Goal: Transaction & Acquisition: Purchase product/service

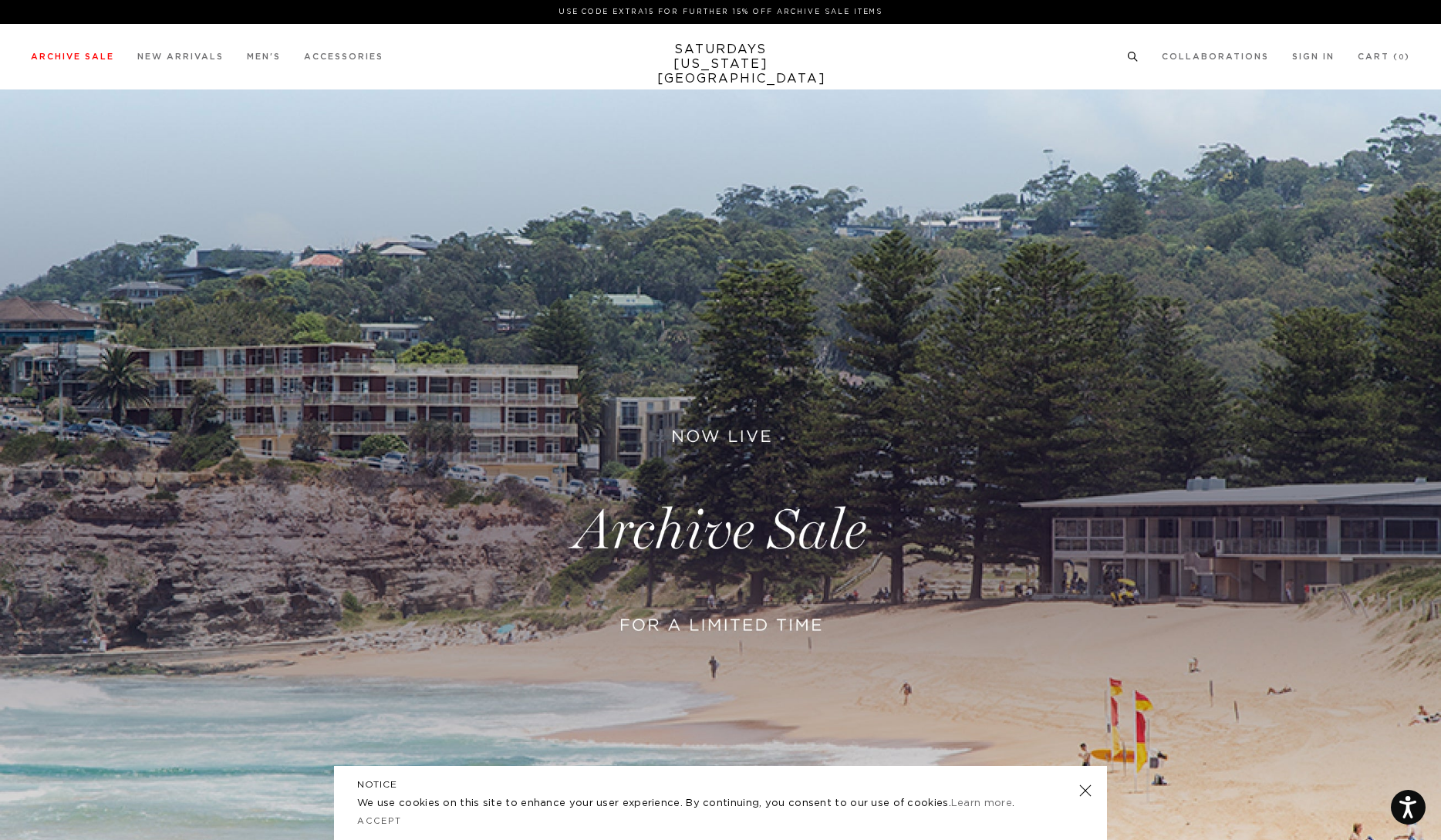
click at [1132, 56] on icon at bounding box center [1133, 56] width 12 height 10
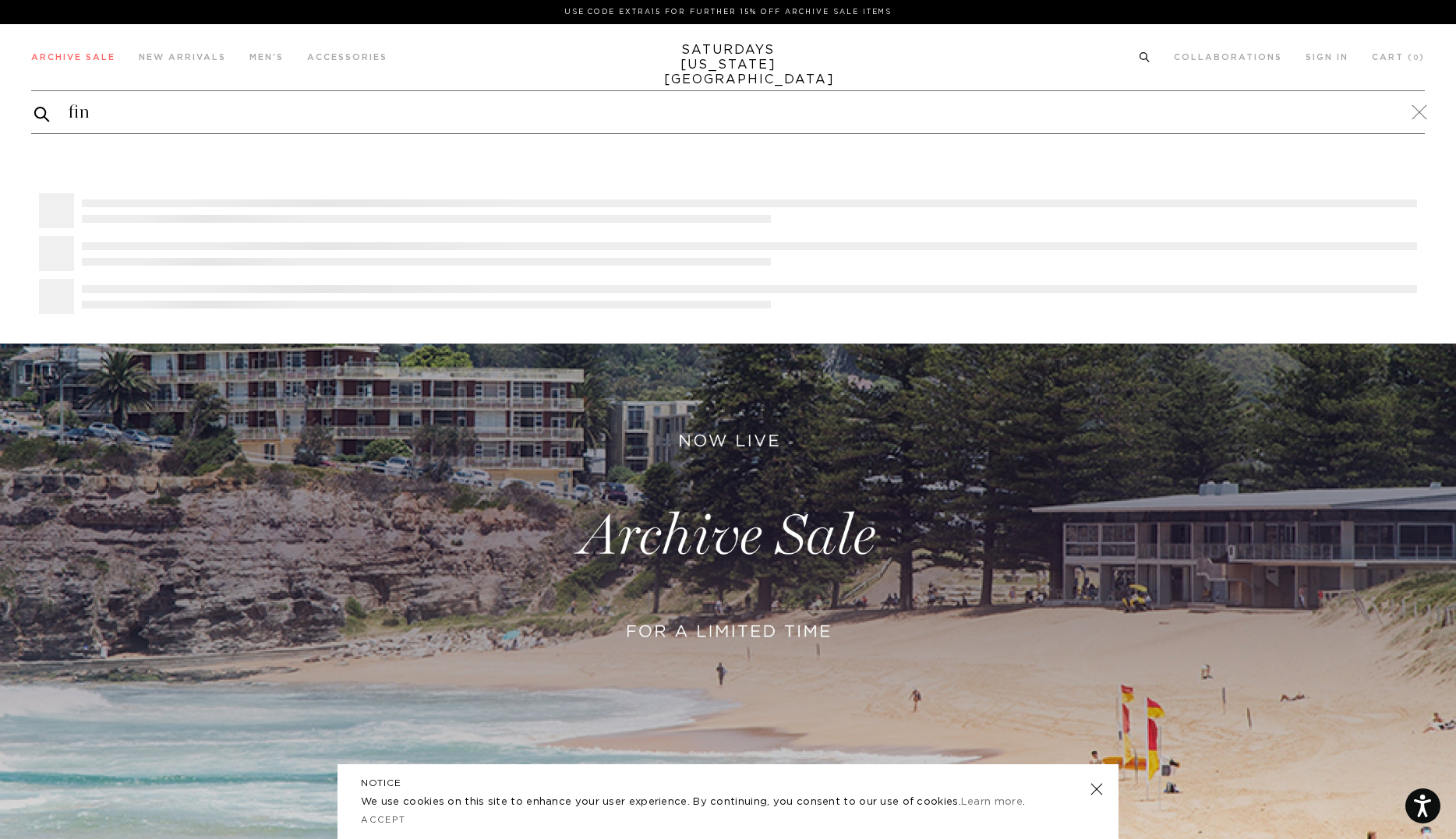
type input "fin"
click at [35, 104] on button "submit" at bounding box center [42, 114] width 16 height 20
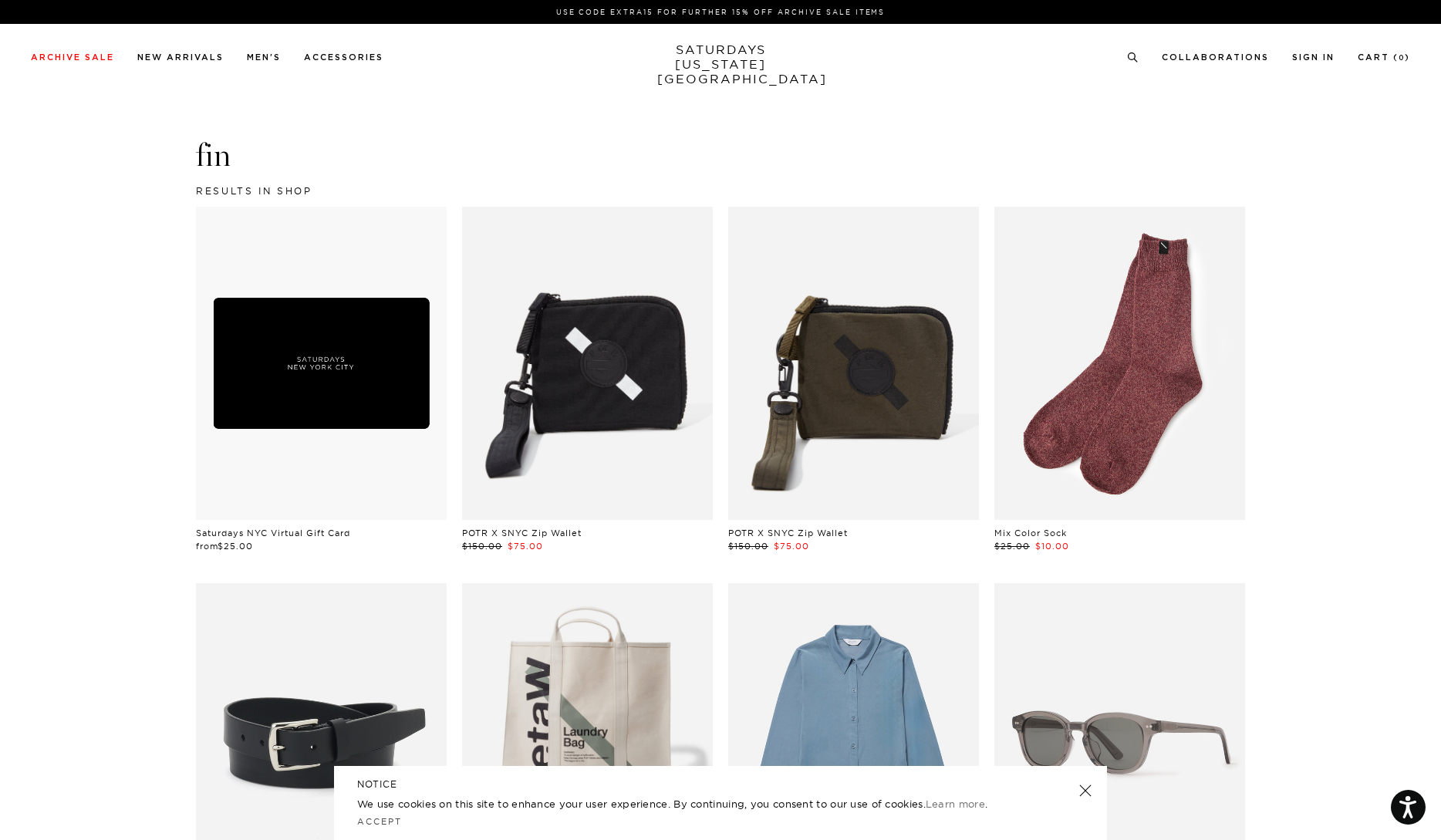
click at [1138, 50] on li at bounding box center [1133, 56] width 12 height 14
click at [1135, 56] on circle at bounding box center [1132, 56] width 7 height 7
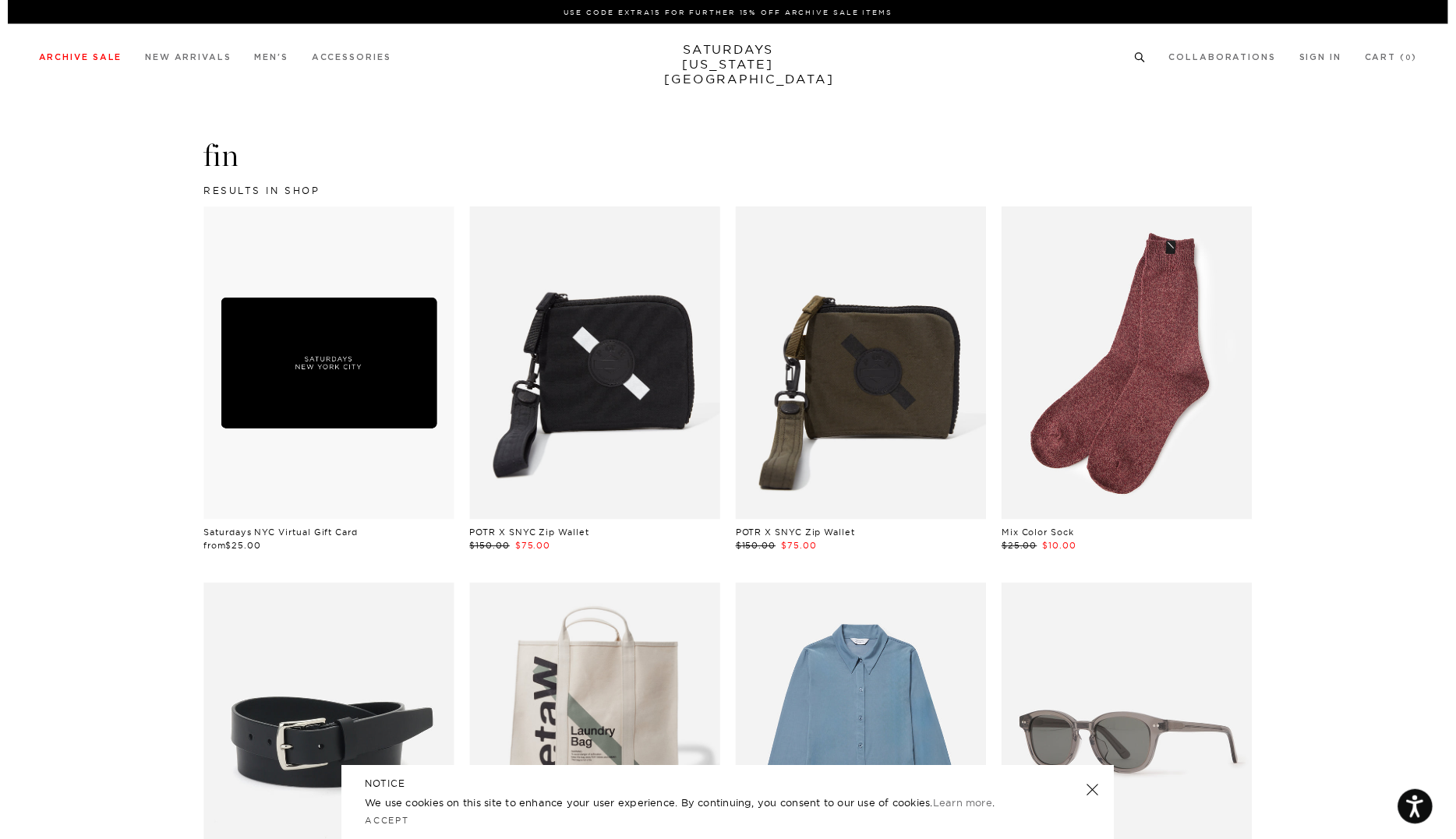
scroll to position [1, 0]
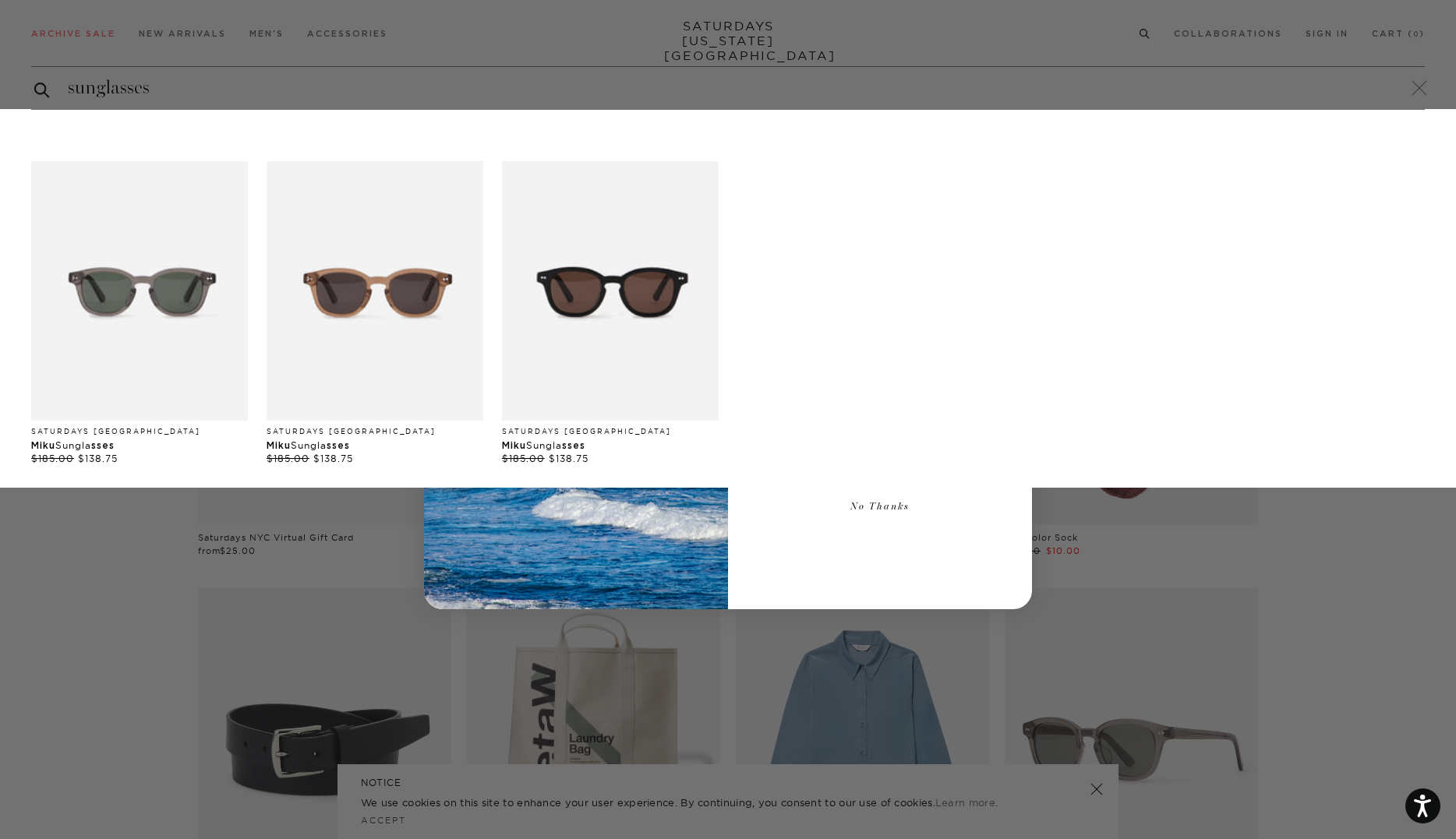
type input "sunglasses"
click at [35, 80] on button "submit" at bounding box center [42, 90] width 16 height 19
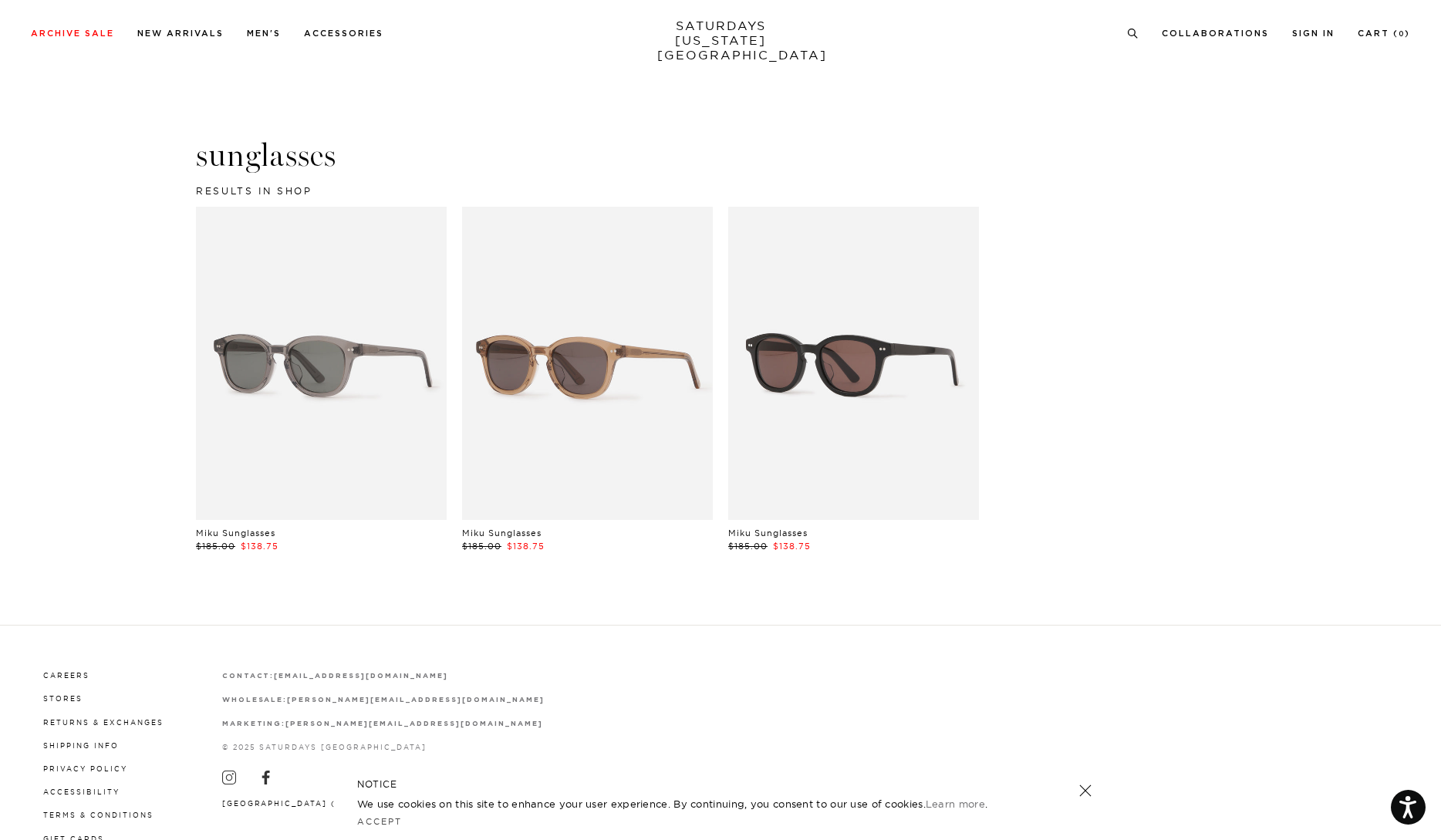
scroll to position [72, 0]
